Goal: Navigation & Orientation: Find specific page/section

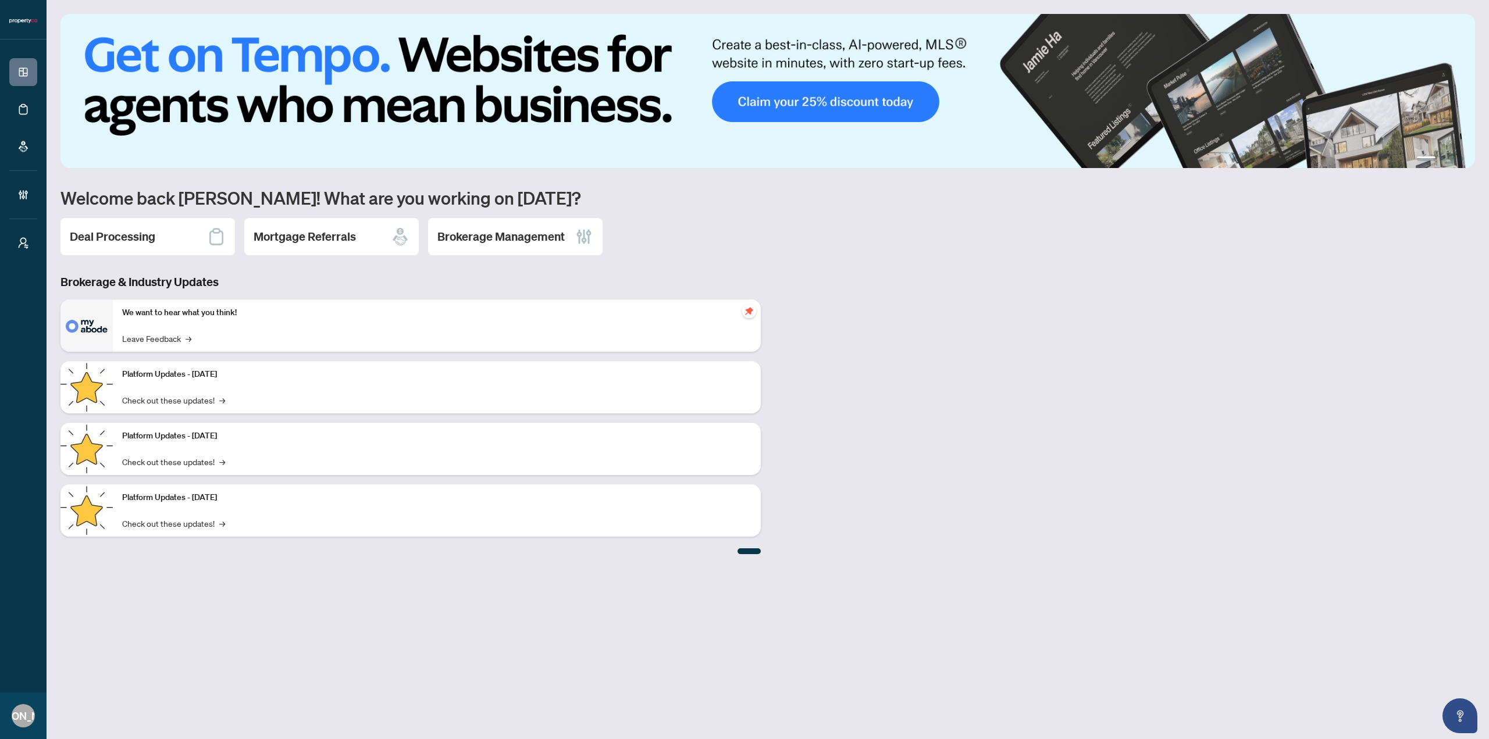
click at [547, 237] on h2 "Brokerage Management" at bounding box center [500, 237] width 127 height 16
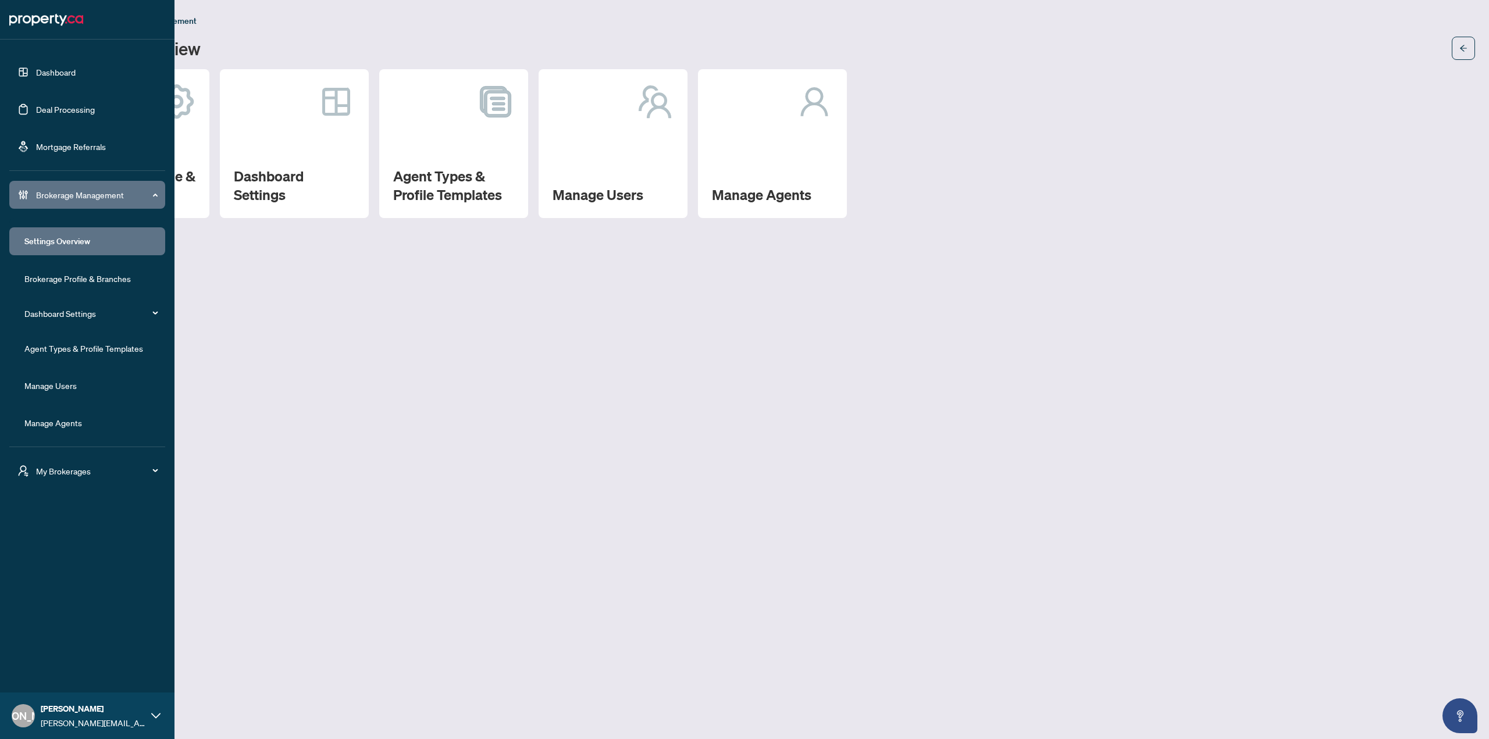
click at [62, 464] on div "My Brokerages" at bounding box center [87, 471] width 156 height 28
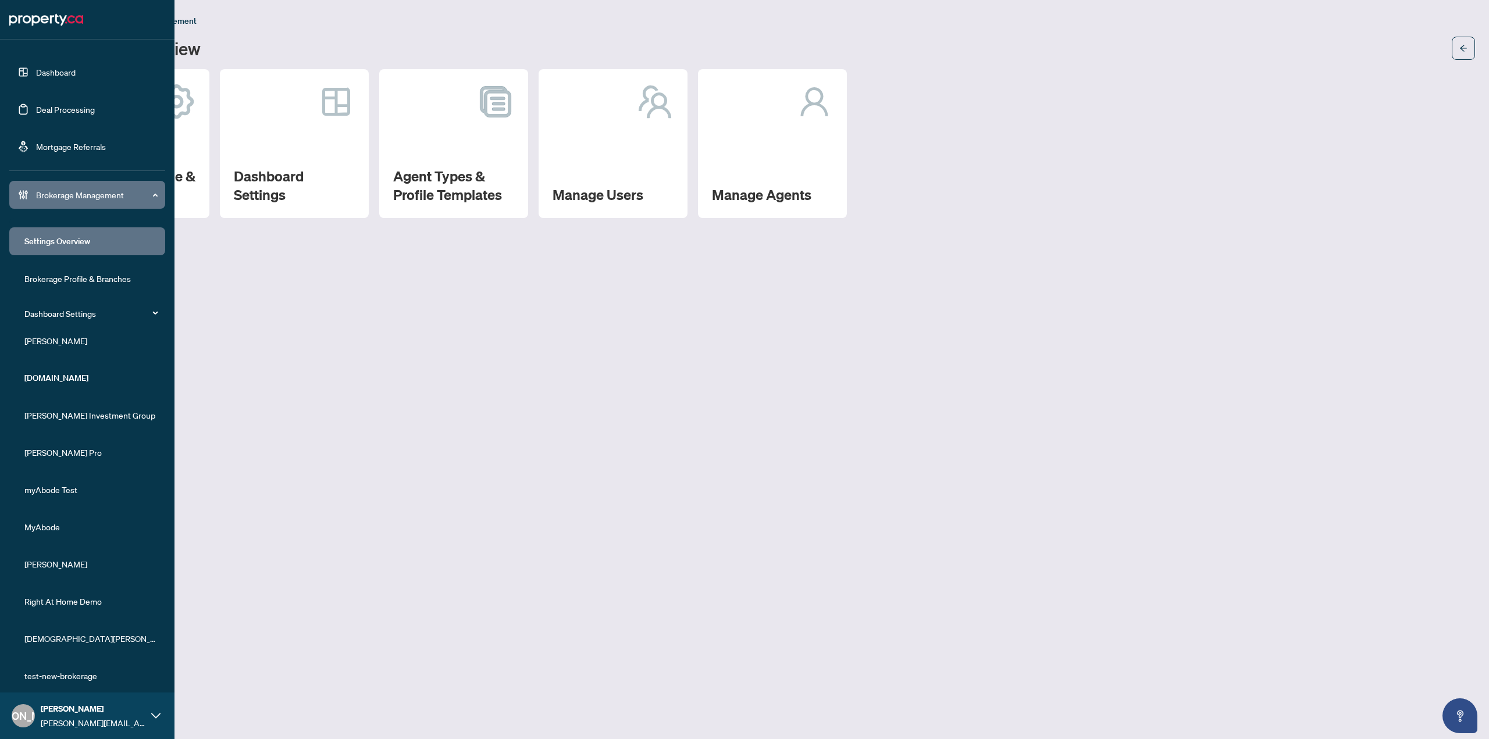
scroll to position [144, 0]
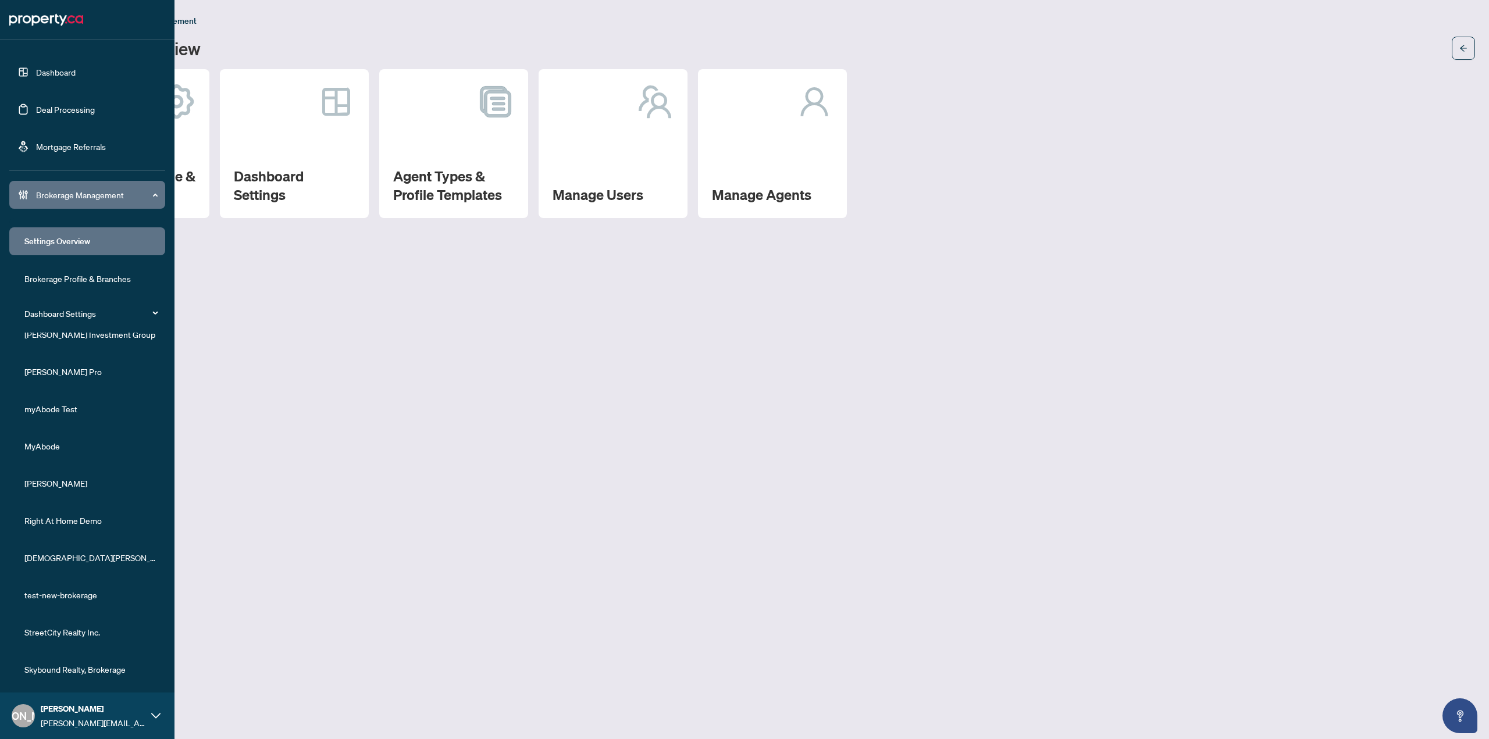
click at [70, 662] on li "Skybound Realty, Brokerage" at bounding box center [87, 670] width 156 height 28
